Goal: Information Seeking & Learning: Learn about a topic

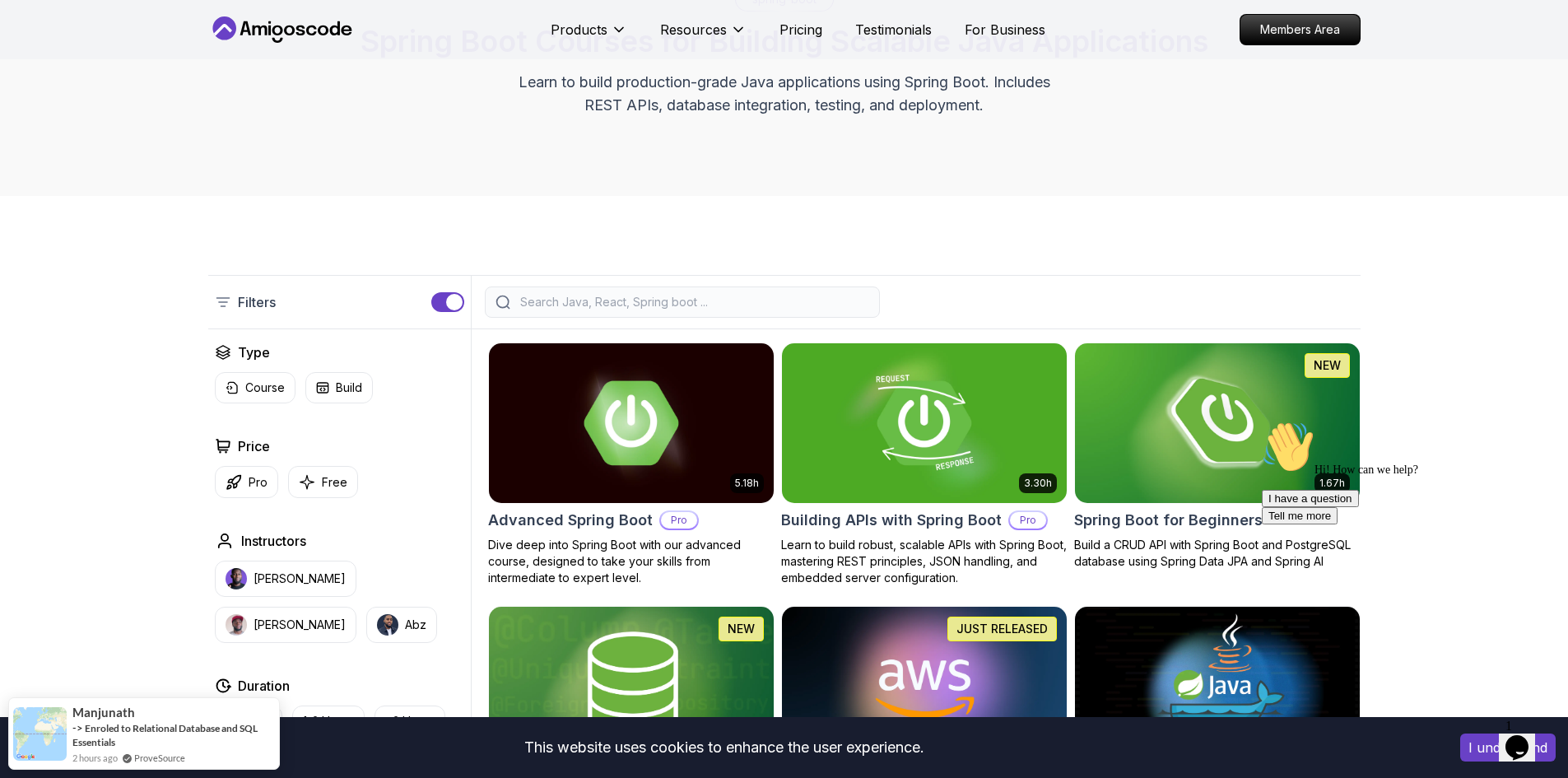
scroll to position [247, 0]
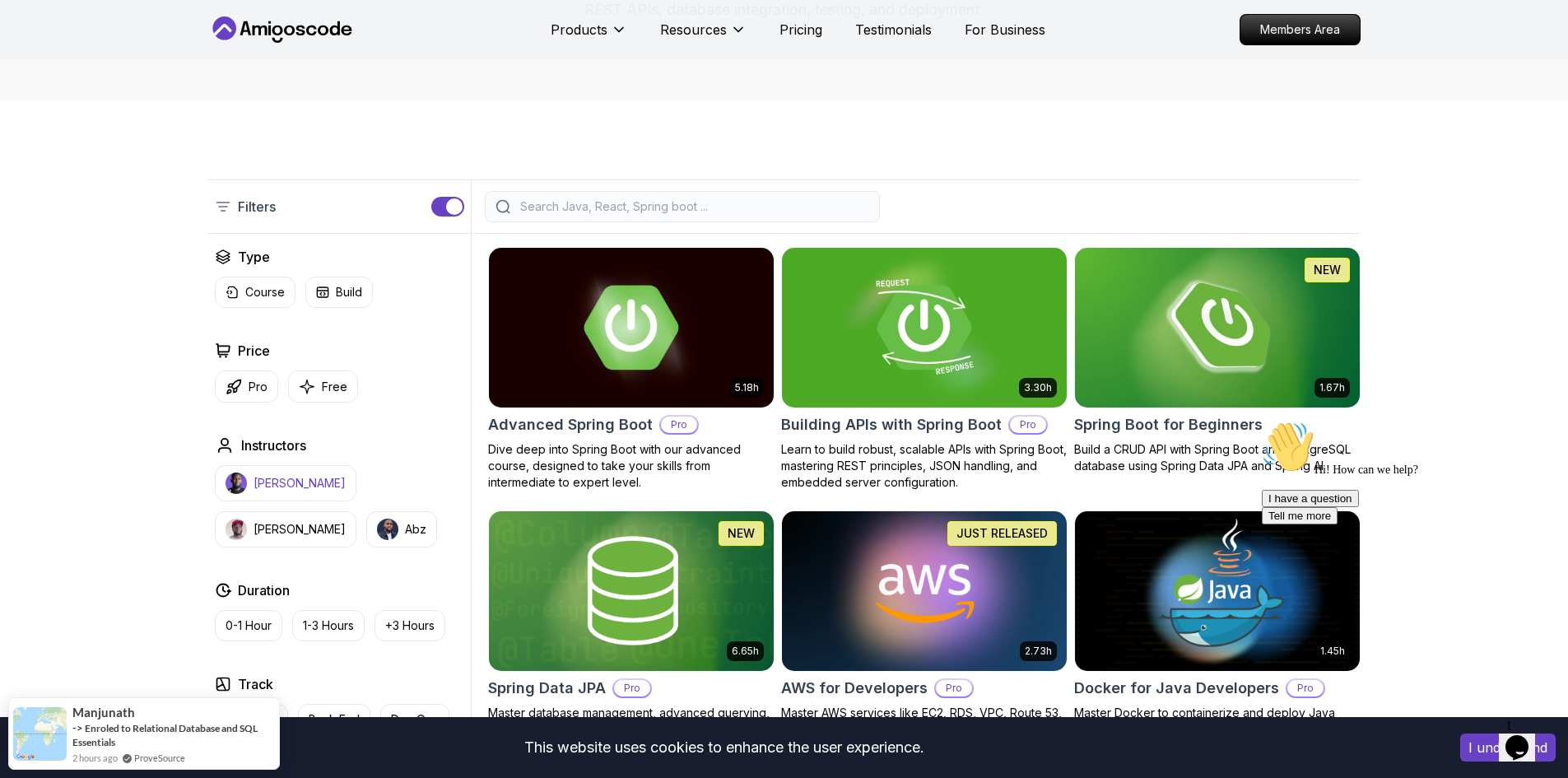
click at [300, 487] on p "[PERSON_NAME]" at bounding box center [300, 483] width 92 height 16
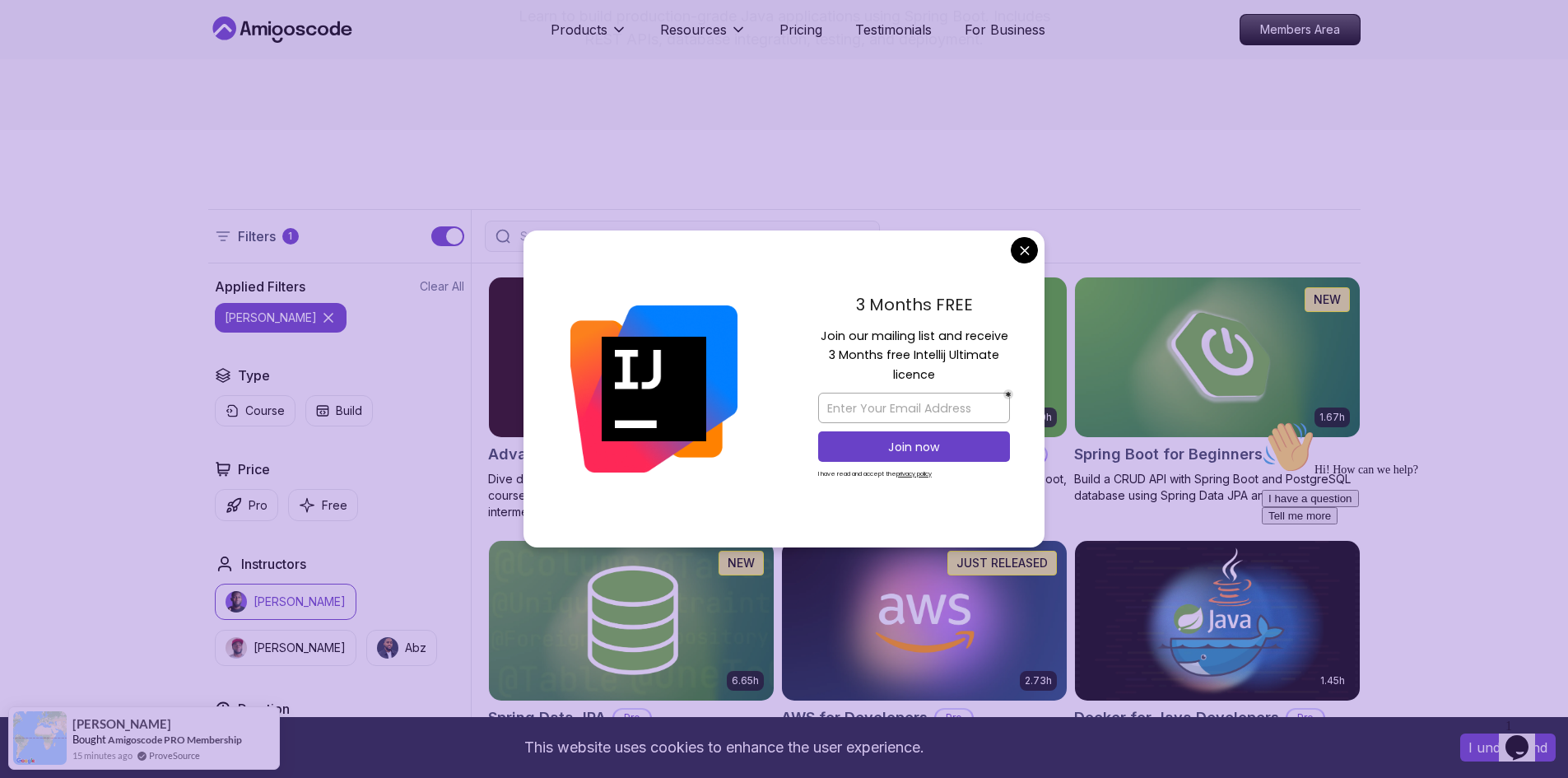
scroll to position [247, 0]
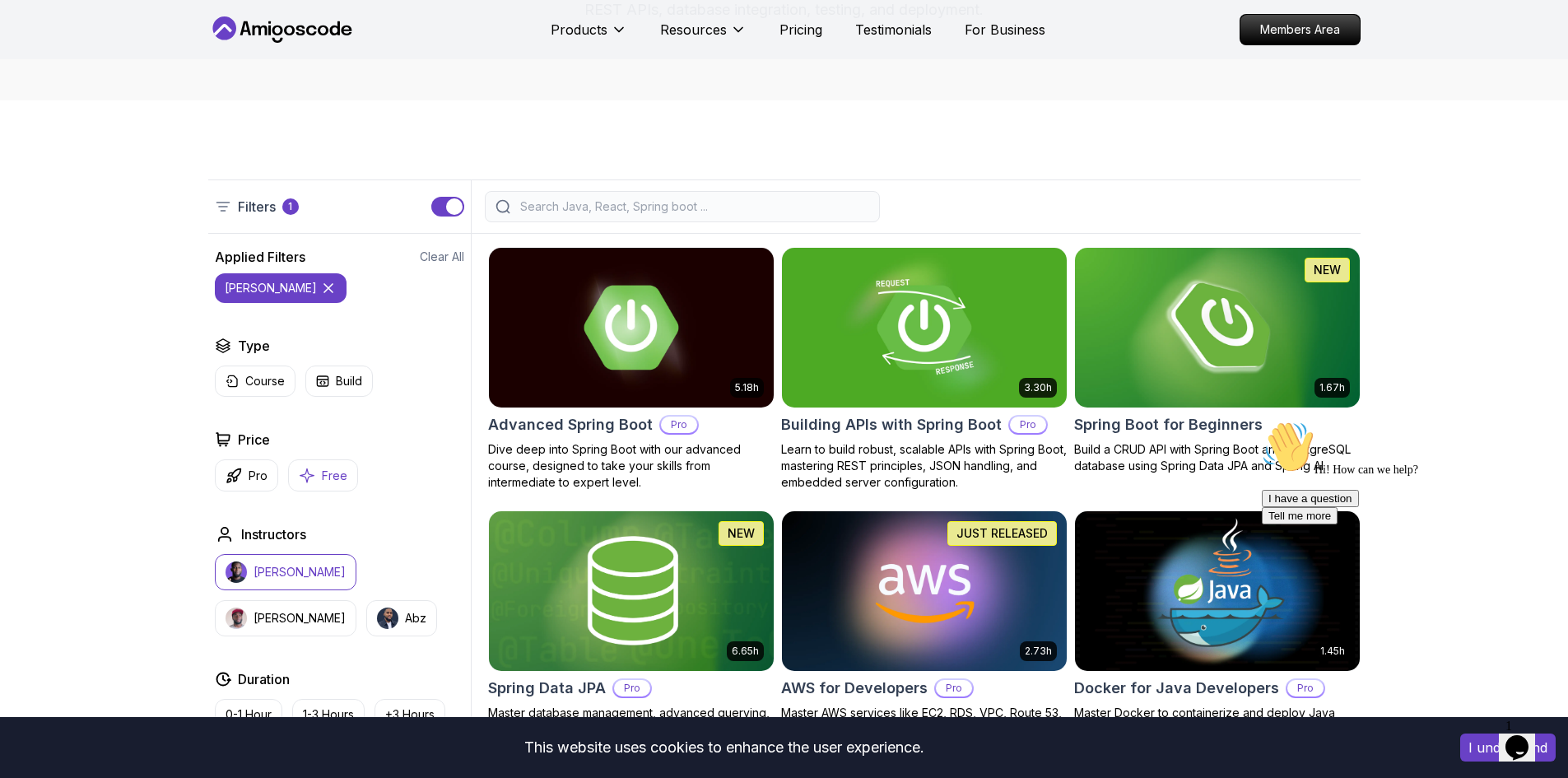
click at [332, 464] on button "Free" at bounding box center [323, 476] width 70 height 32
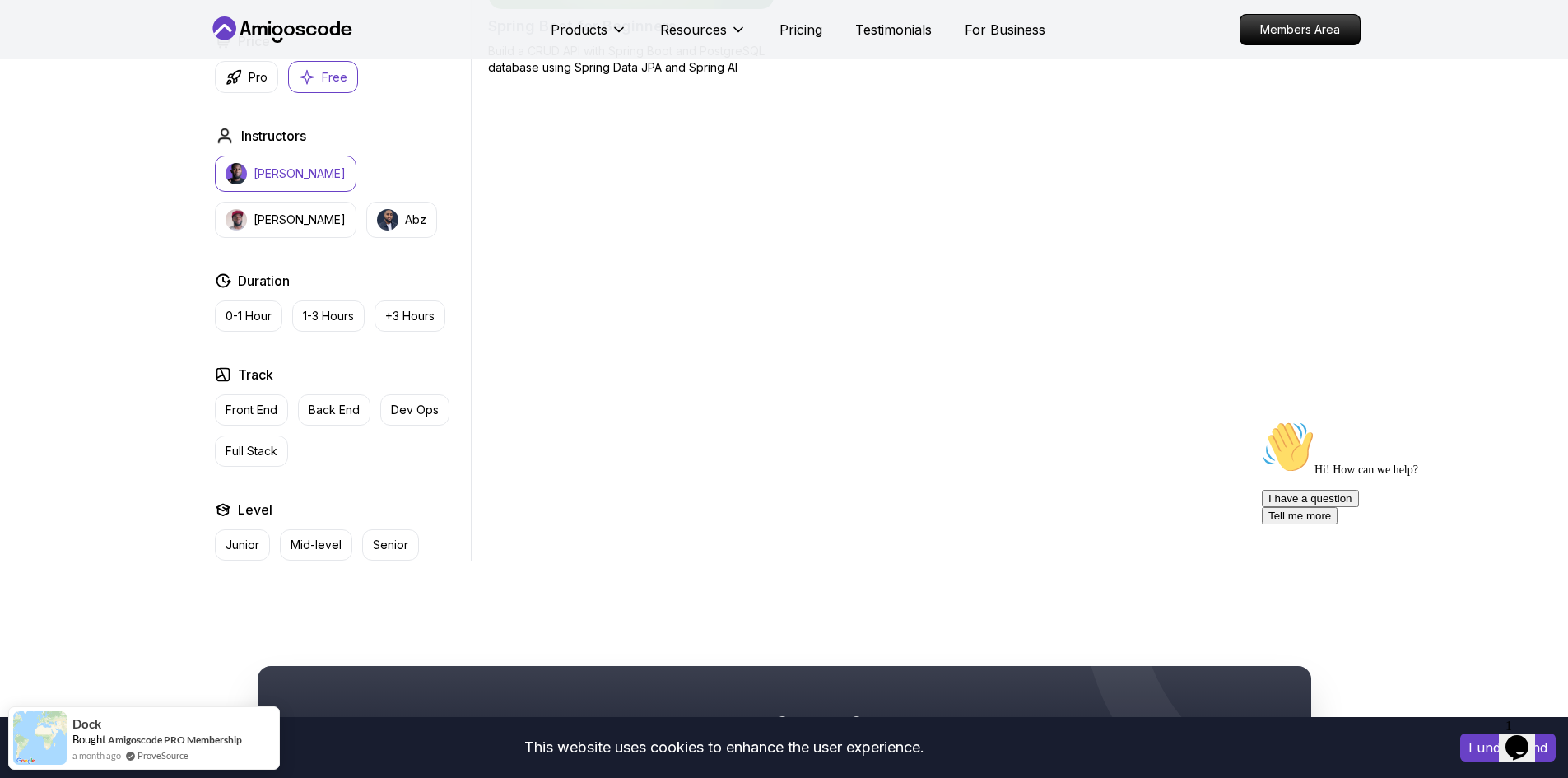
scroll to position [494, 0]
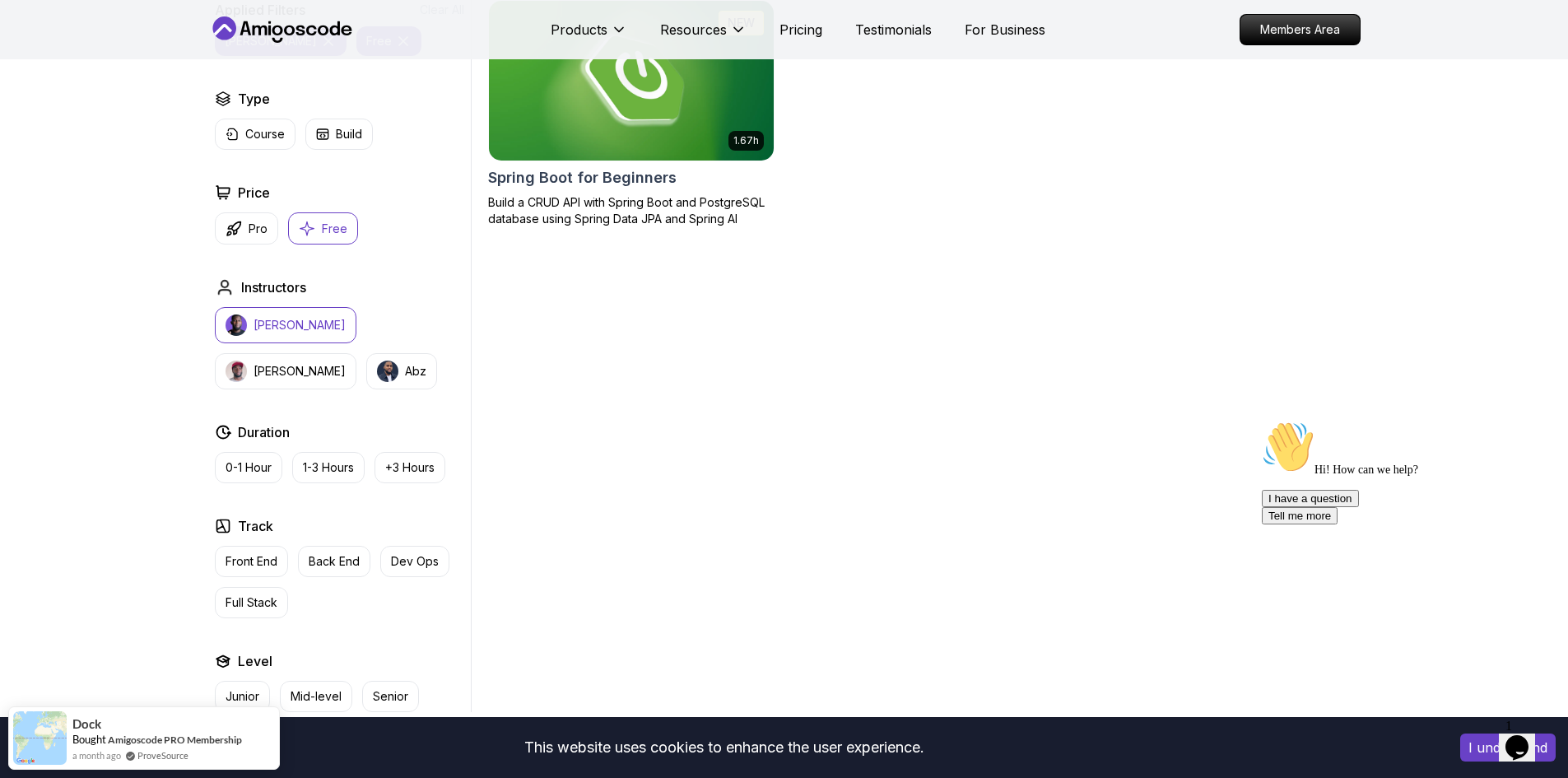
drag, startPoint x: 293, startPoint y: 347, endPoint x: 310, endPoint y: 329, distance: 24.8
click at [301, 341] on div "[PERSON_NAME] [PERSON_NAME]" at bounding box center [340, 348] width 250 height 82
click at [310, 329] on p "[PERSON_NAME]" at bounding box center [300, 324] width 92 height 16
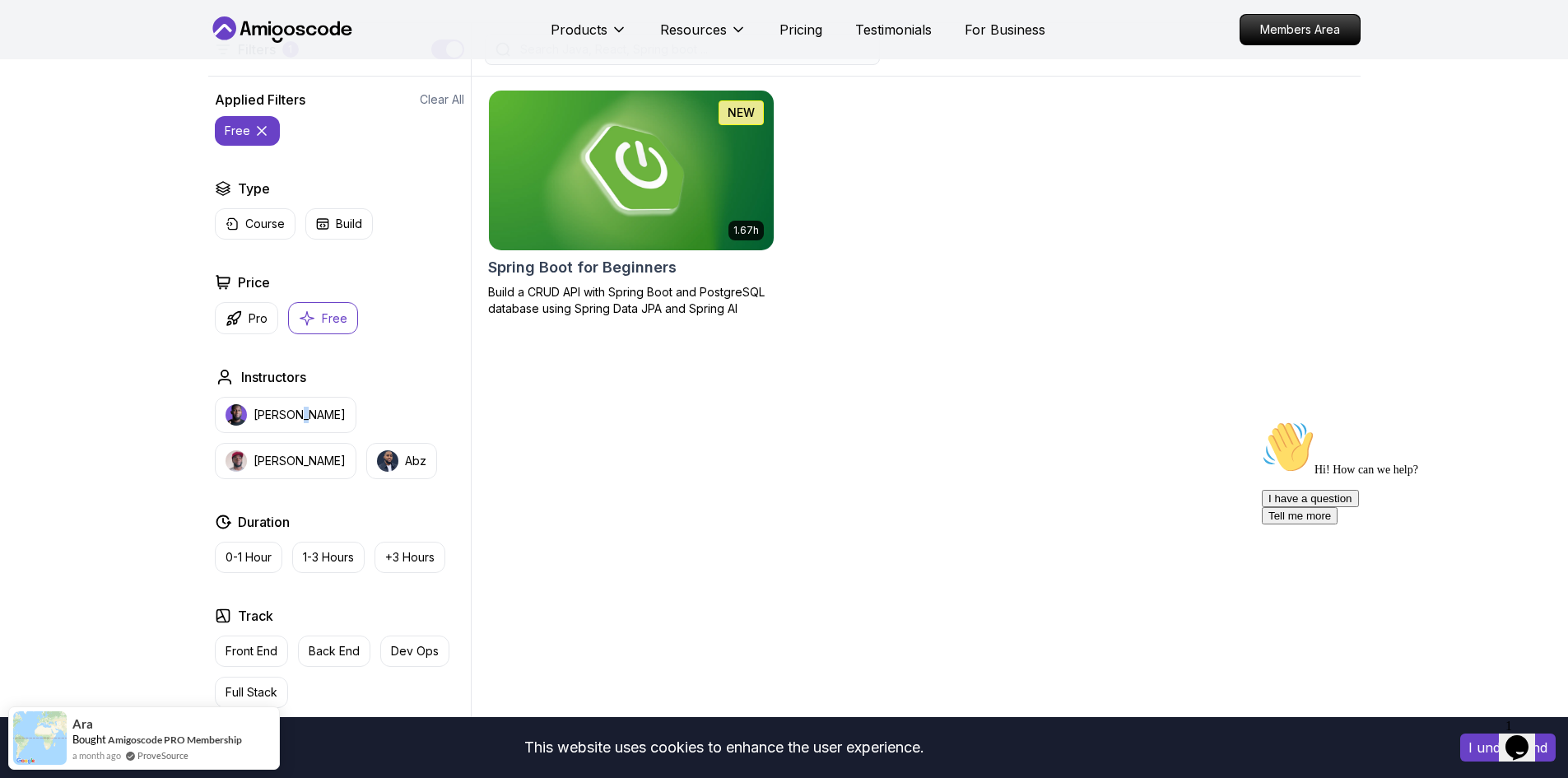
scroll to position [411, 0]
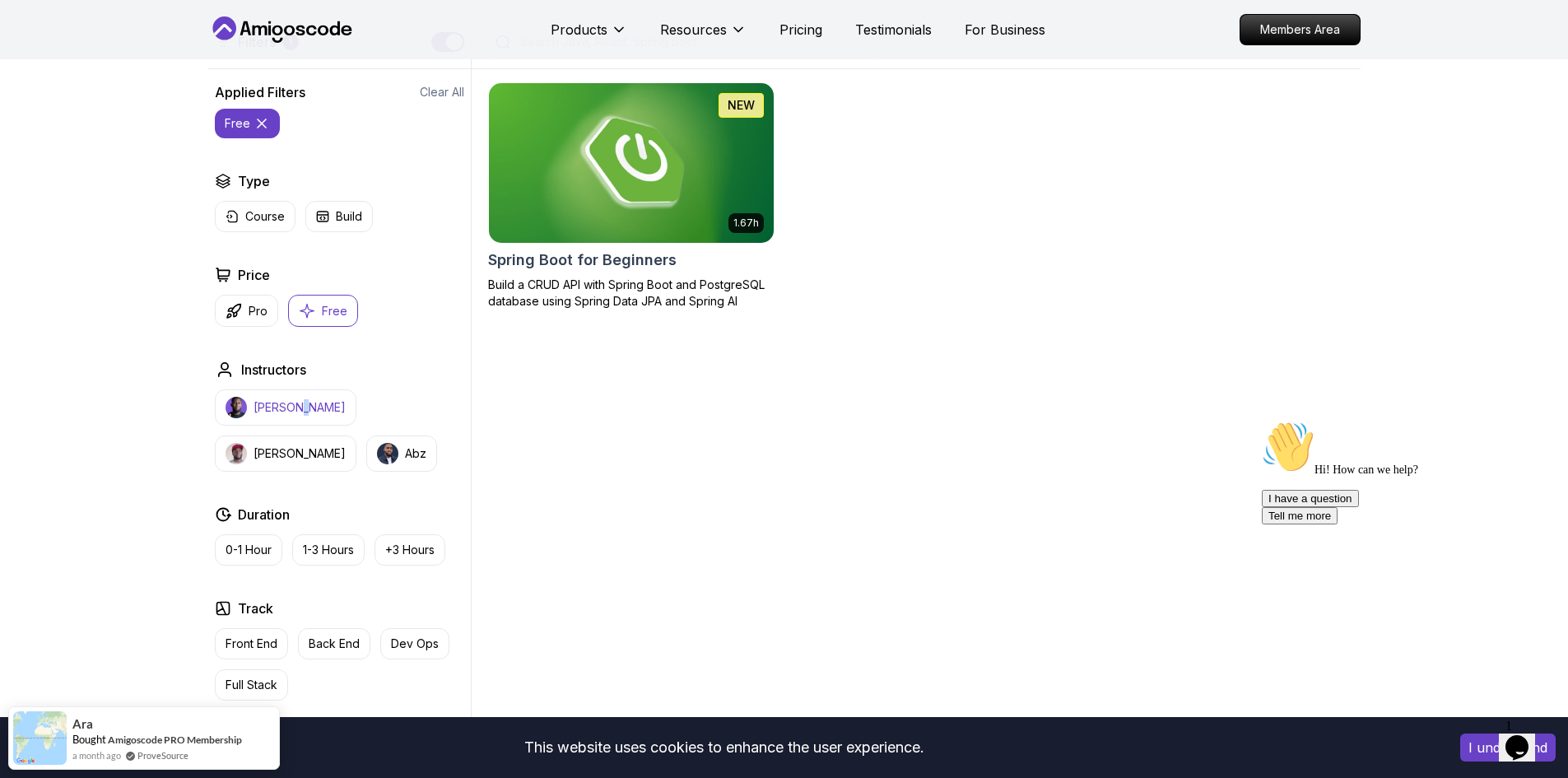
click at [290, 398] on button "[PERSON_NAME]" at bounding box center [285, 407] width 141 height 36
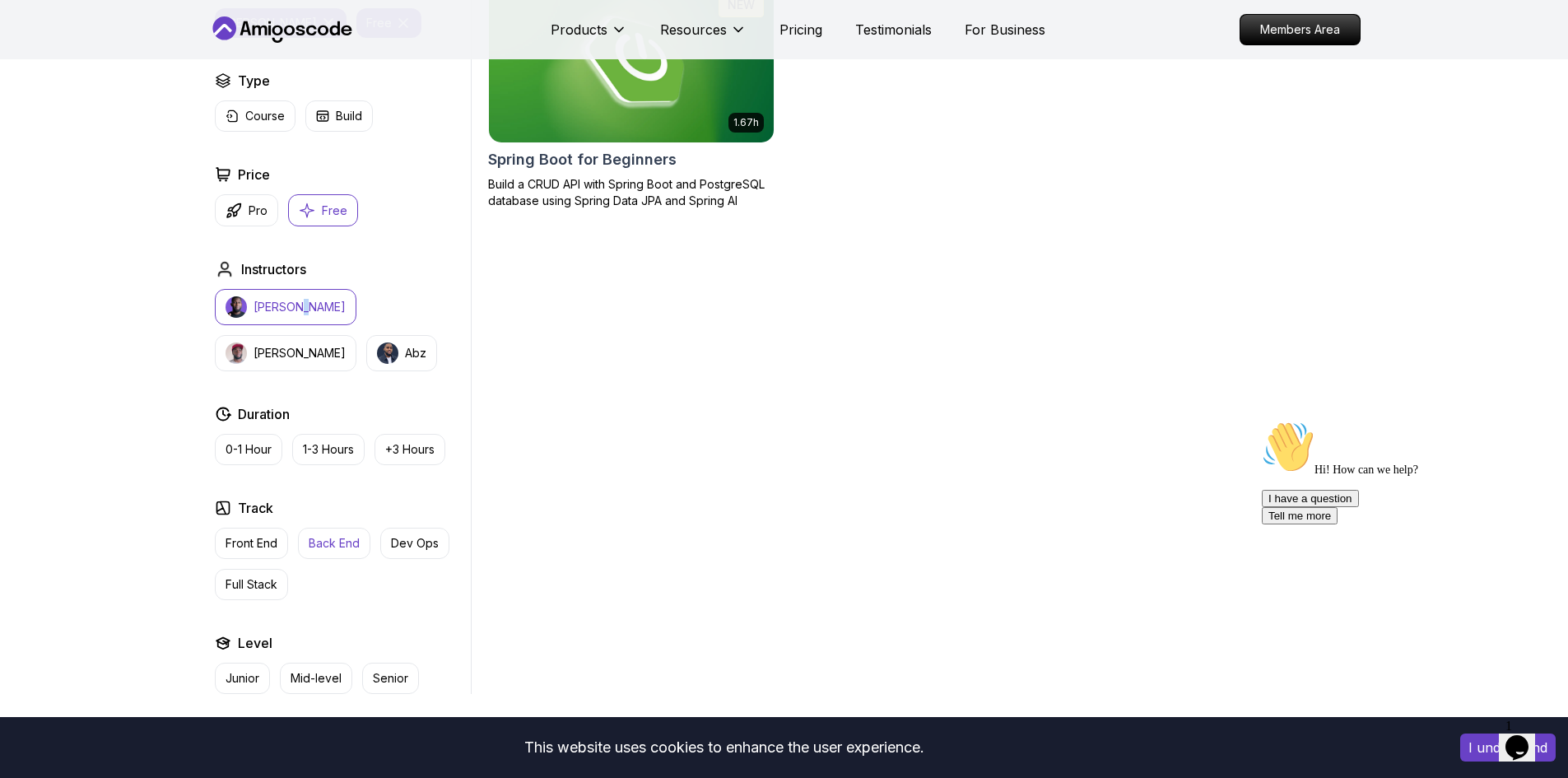
scroll to position [659, 0]
